Goal: Entertainment & Leisure: Browse casually

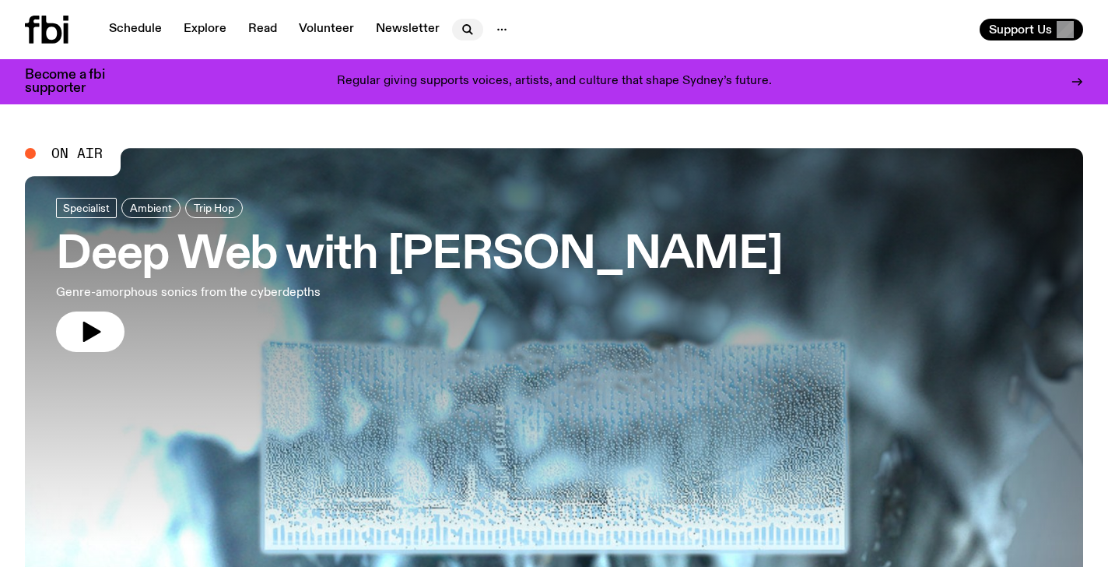
click at [462, 25] on icon "button" at bounding box center [467, 29] width 19 height 19
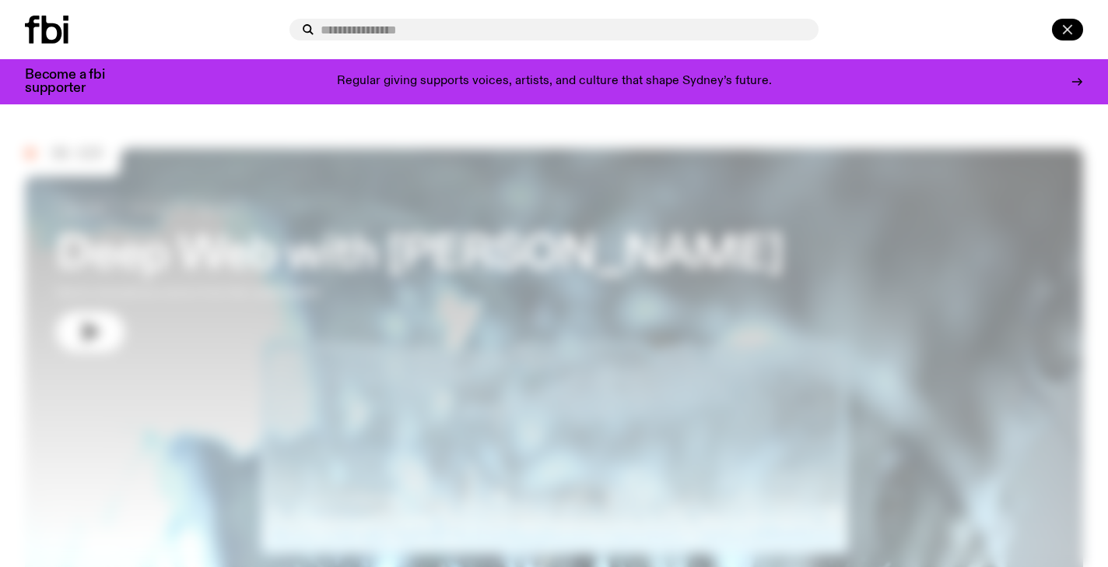
click at [1072, 29] on icon "button" at bounding box center [1067, 29] width 19 height 19
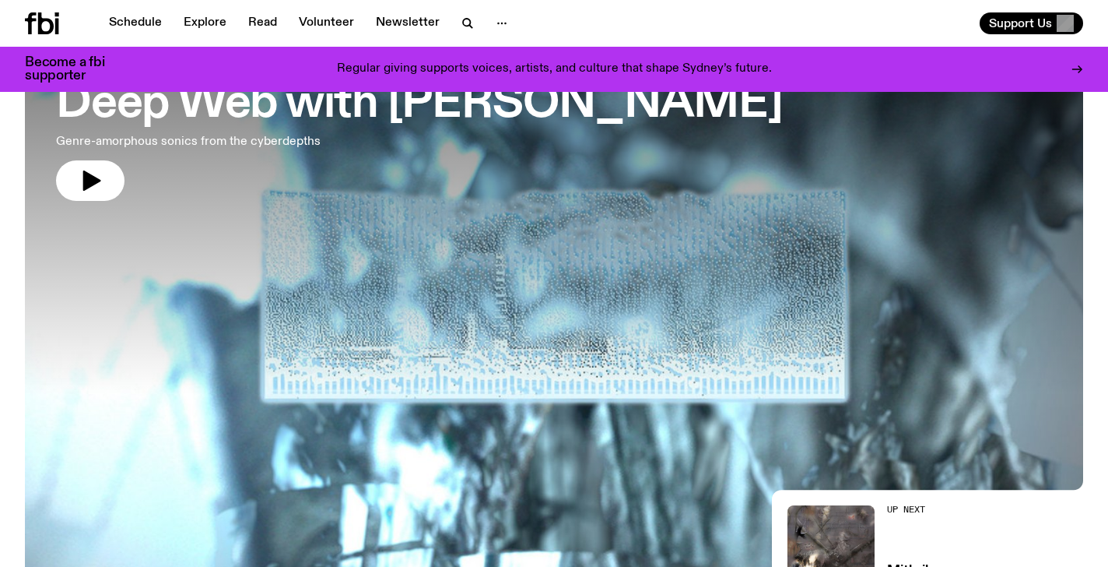
scroll to position [128, 0]
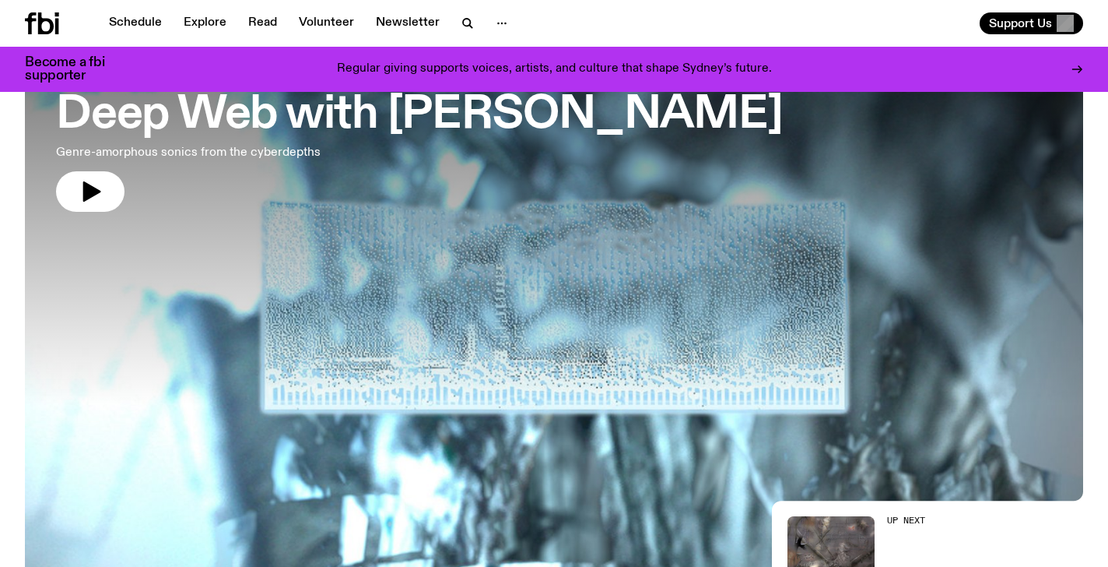
click at [631, 116] on h3 "Deep Web with [PERSON_NAME]" at bounding box center [419, 115] width 727 height 44
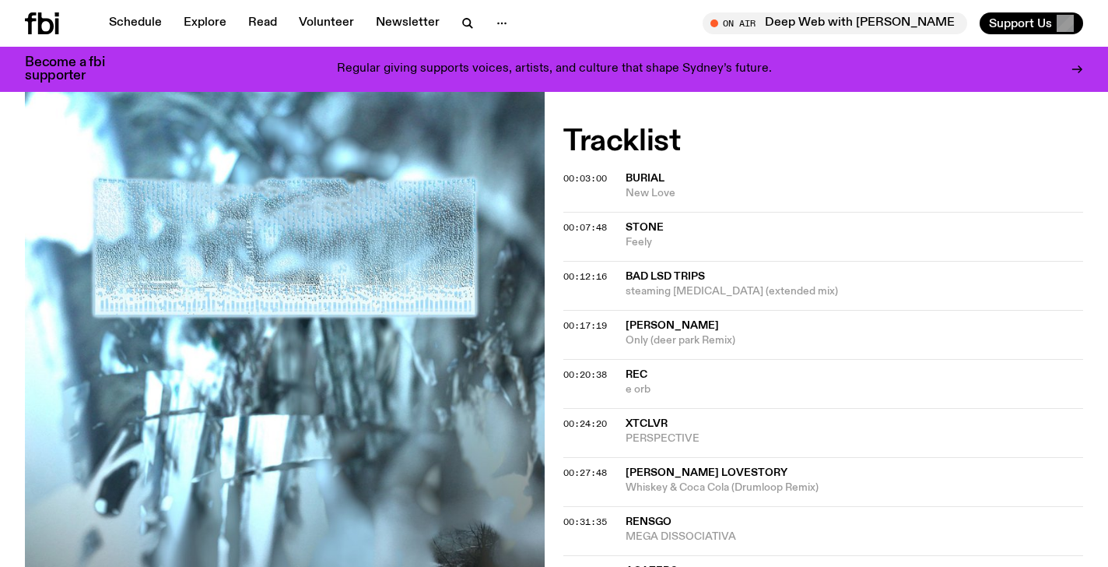
scroll to position [640, 0]
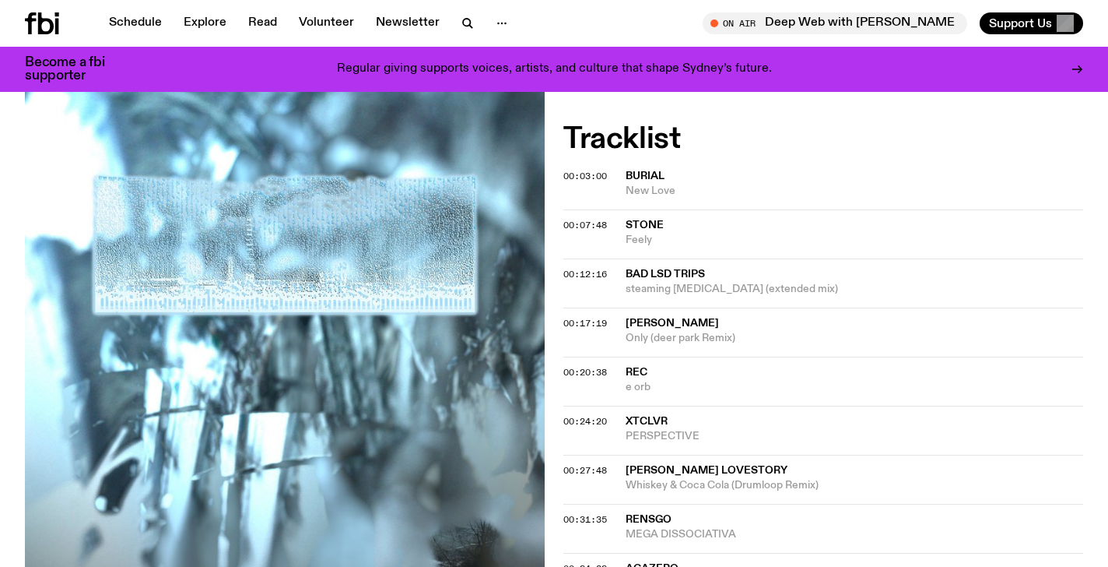
click at [680, 268] on span "bad lsd trips" at bounding box center [665, 273] width 79 height 11
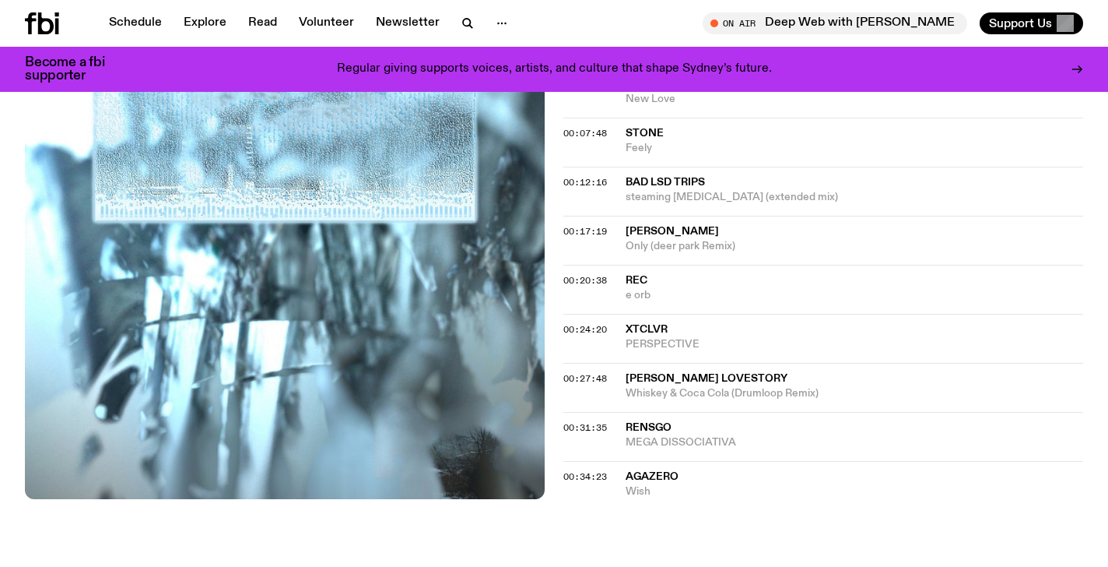
scroll to position [897, 0]
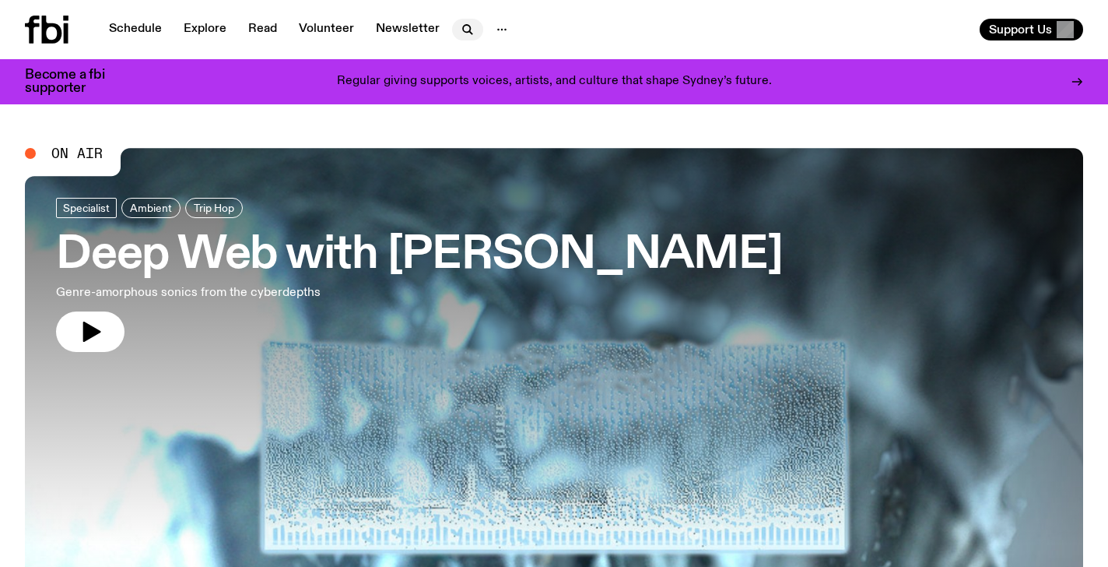
click at [465, 33] on icon "button" at bounding box center [467, 29] width 19 height 19
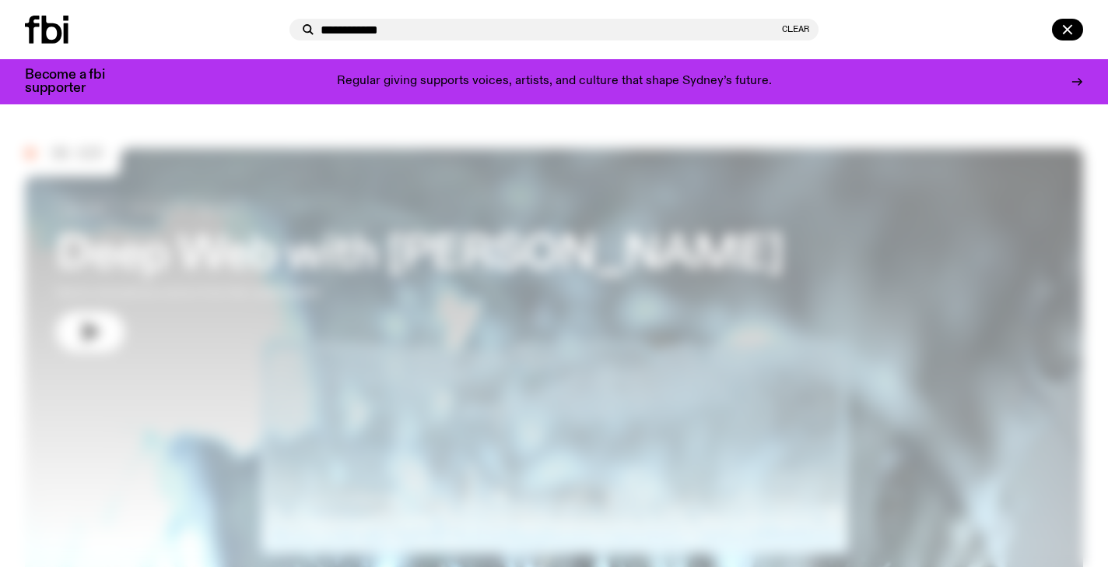
type input "**********"
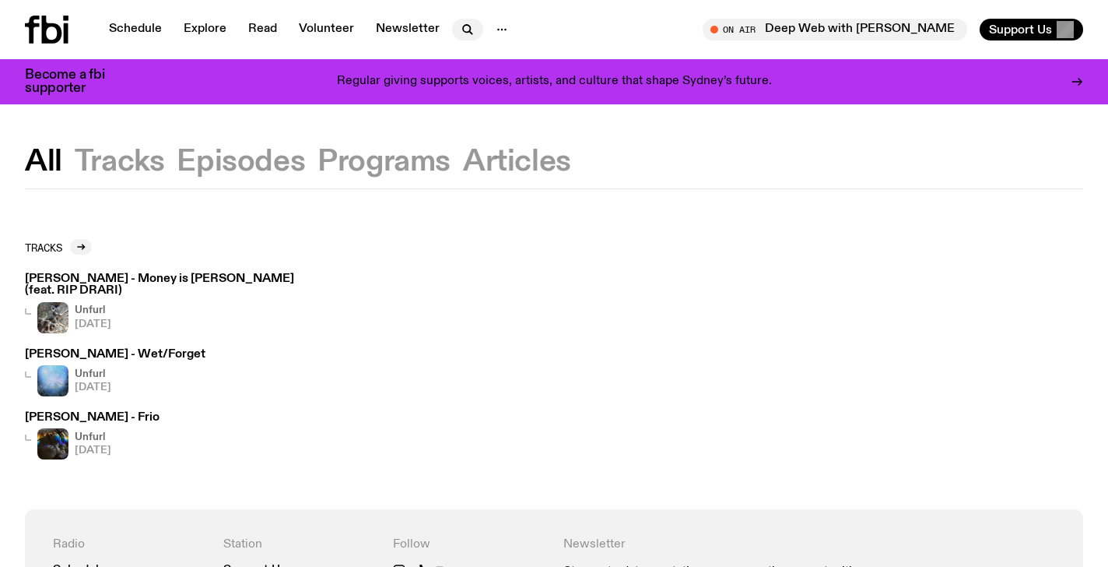
click at [453, 24] on button "button" at bounding box center [467, 30] width 31 height 22
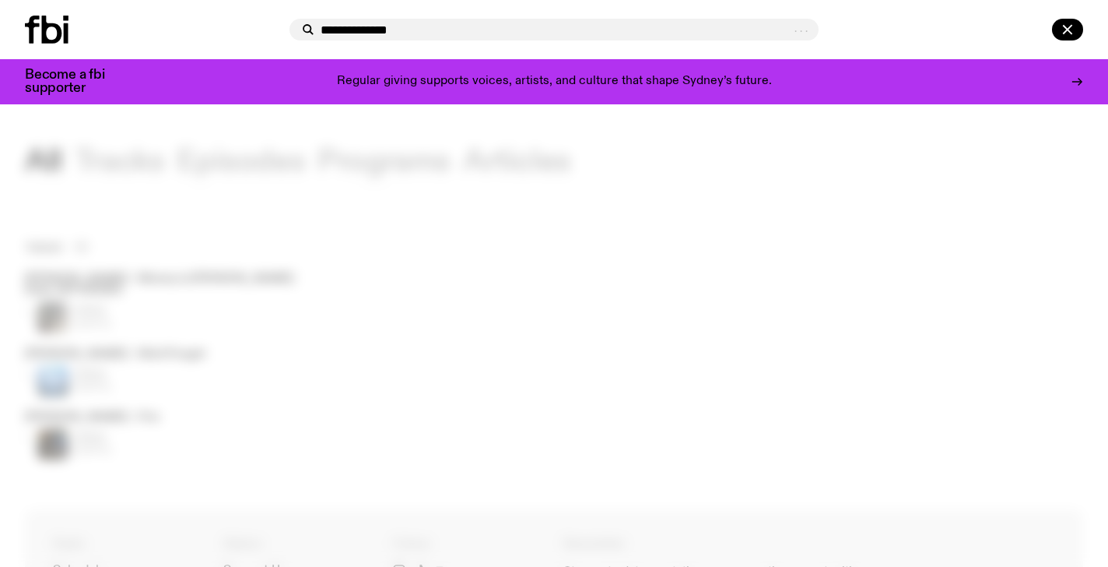
type input "**********"
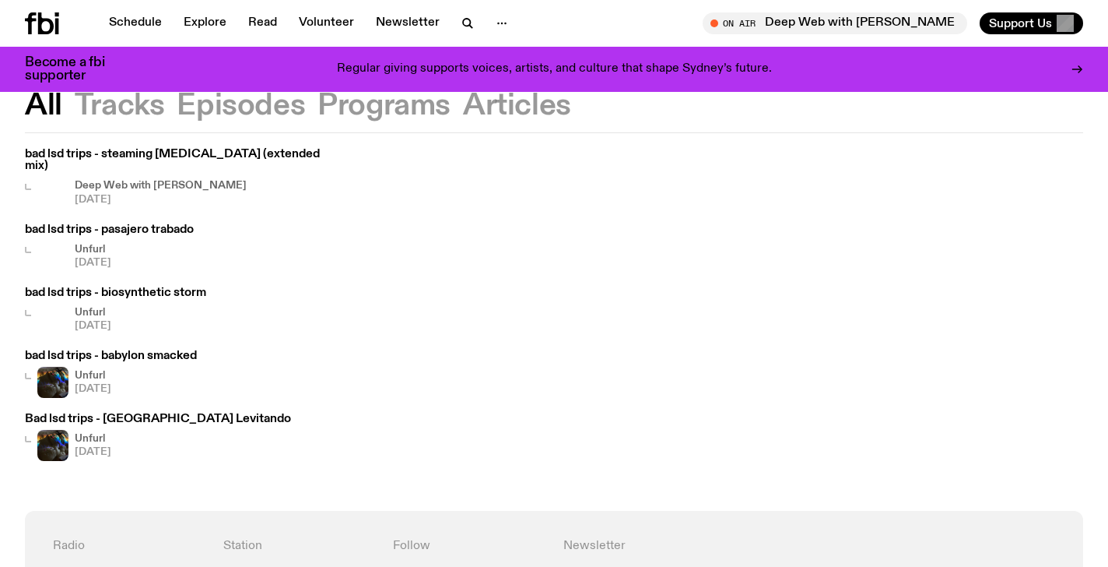
scroll to position [110, 0]
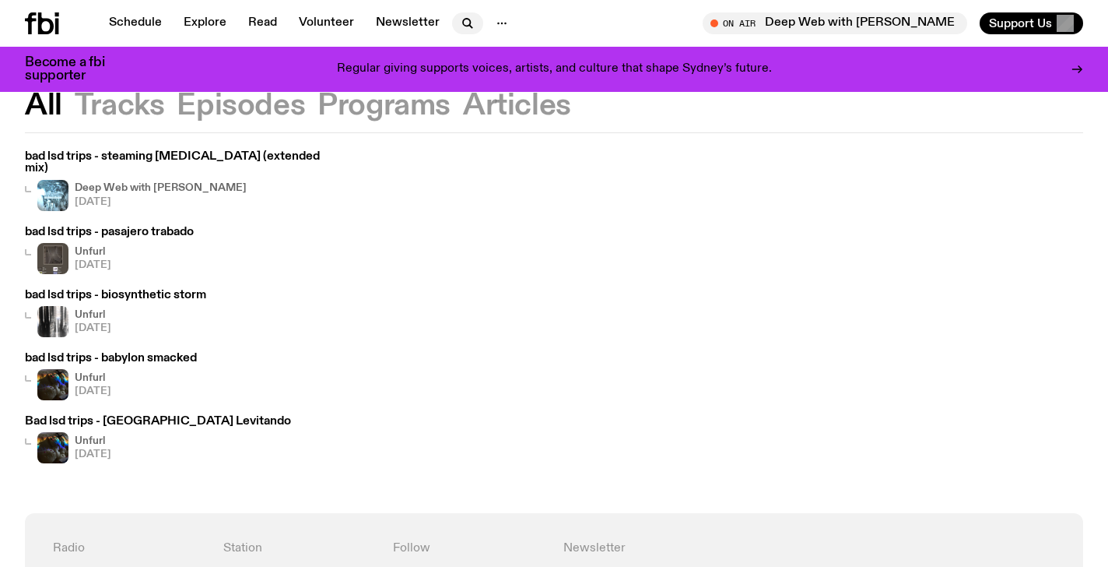
click at [458, 24] on icon "button" at bounding box center [467, 23] width 19 height 19
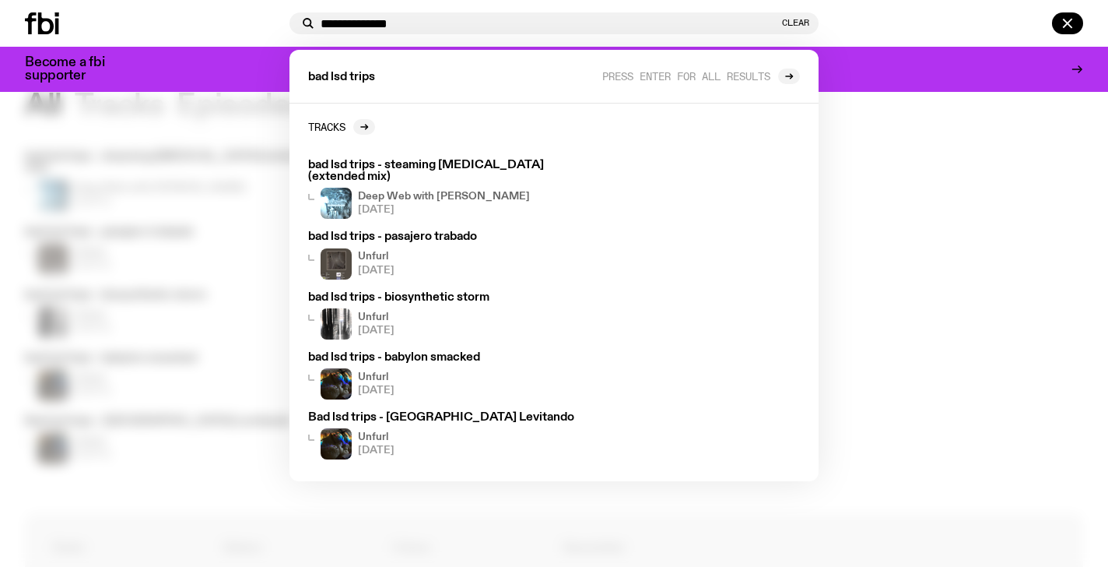
click at [475, 30] on input "**********" at bounding box center [550, 23] width 458 height 13
type input "*****"
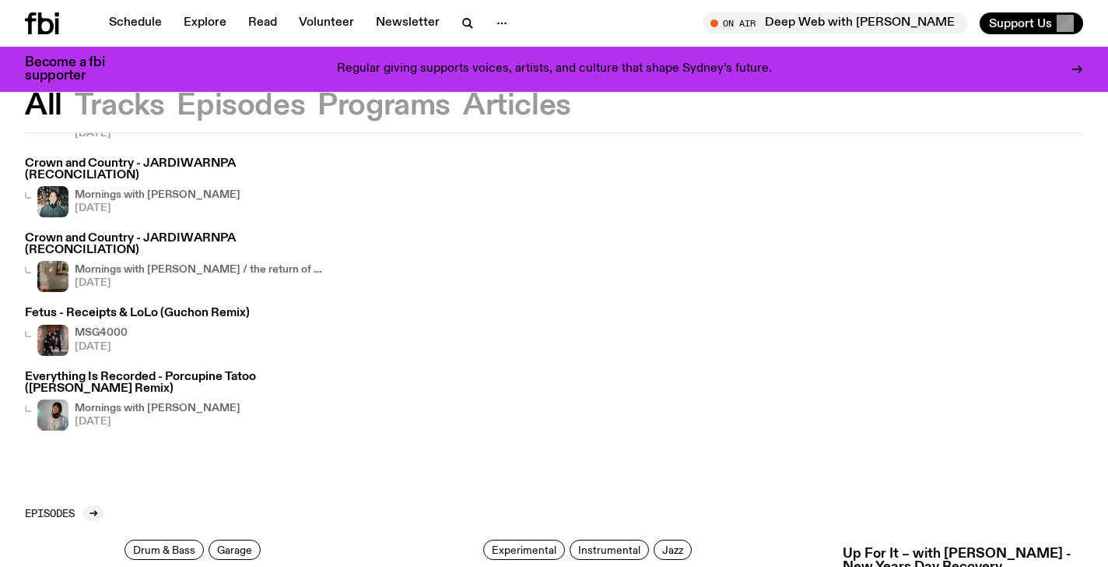
scroll to position [22, 0]
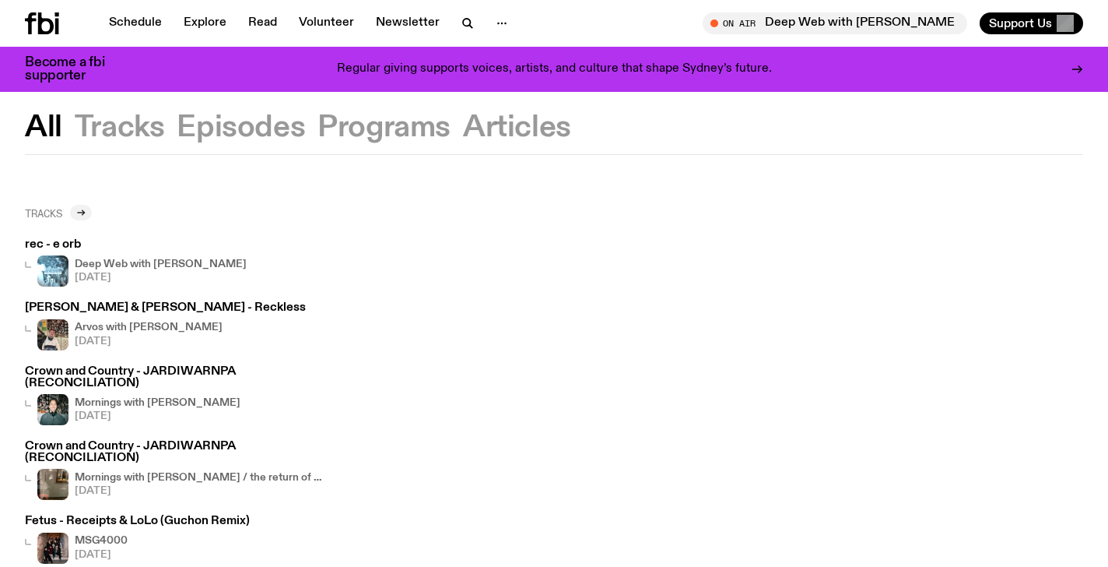
click at [85, 208] on icon at bounding box center [80, 212] width 9 height 9
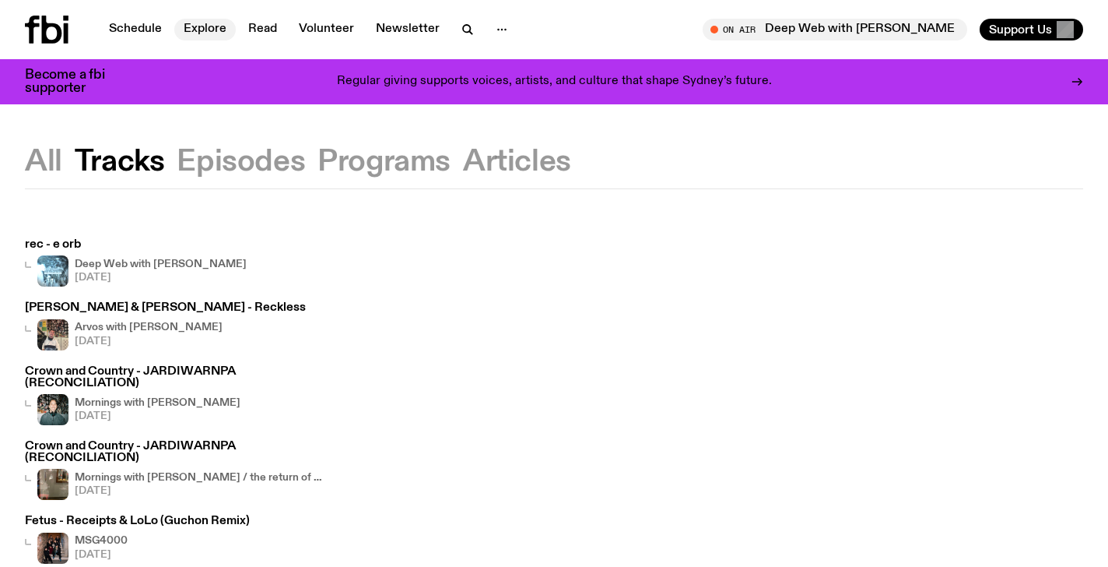
click at [205, 23] on link "Explore" at bounding box center [204, 30] width 61 height 22
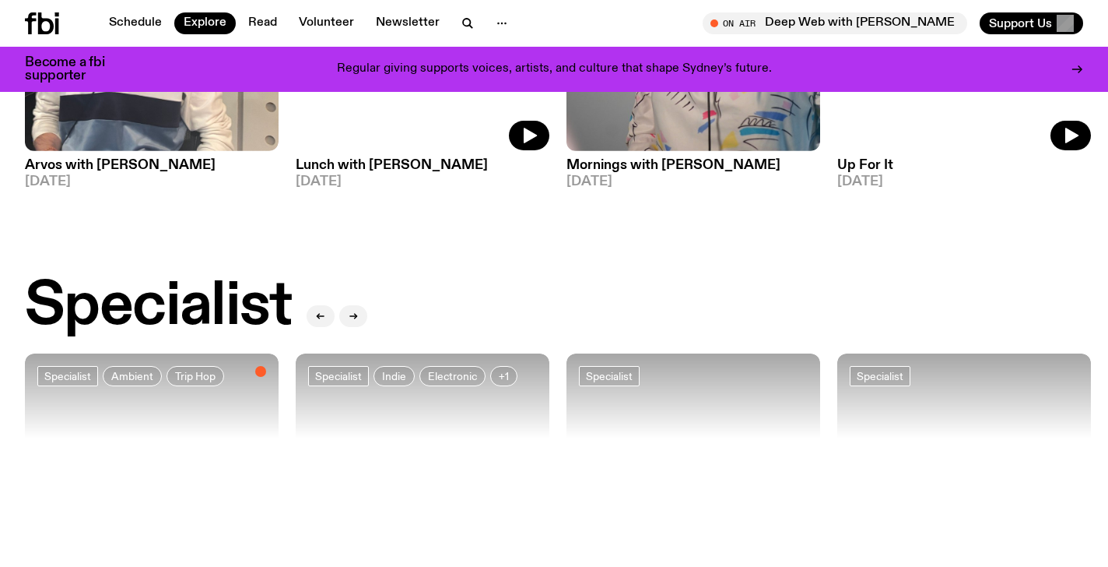
scroll to position [1152, 0]
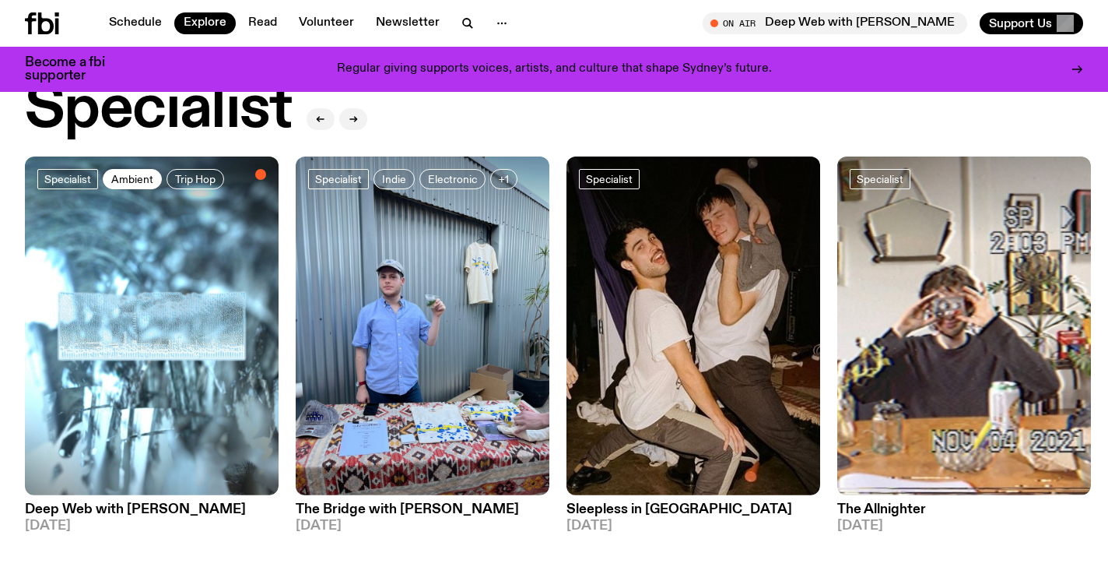
click at [120, 173] on span "Ambient" at bounding box center [132, 179] width 42 height 12
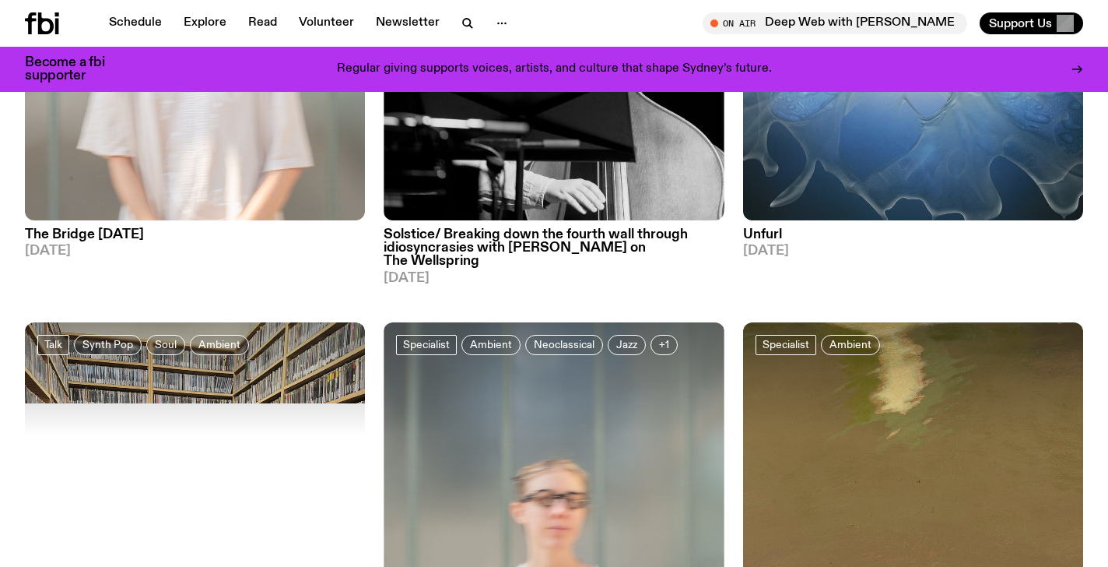
scroll to position [2048, 0]
